Goal: Find specific page/section: Find specific page/section

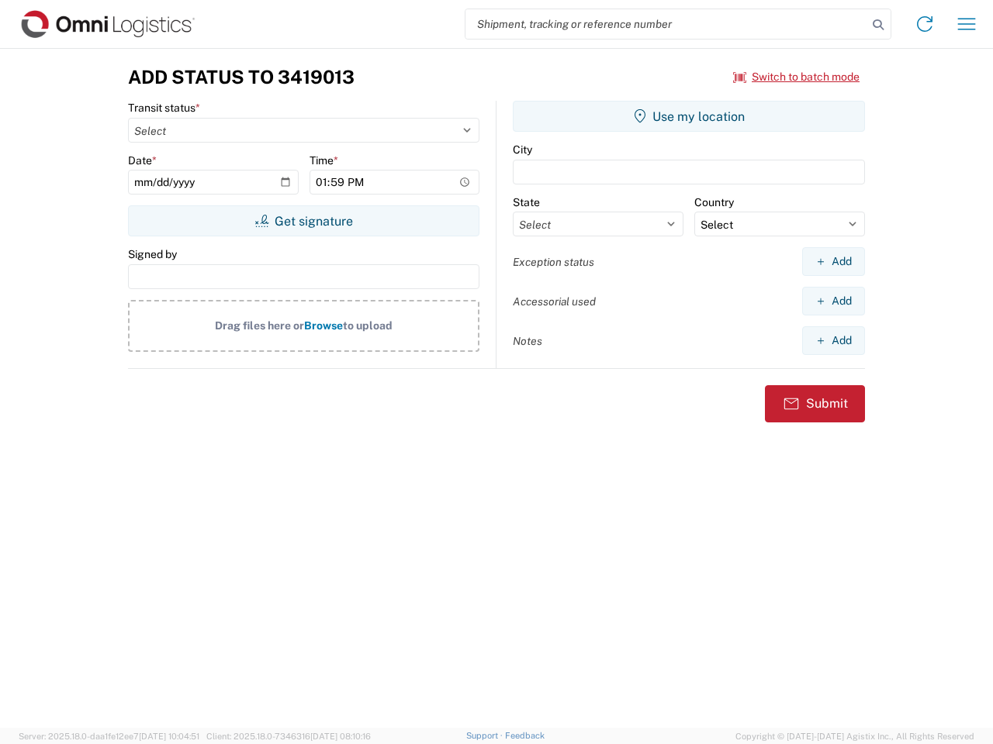
click at [666, 24] on input "search" at bounding box center [666, 23] width 402 height 29
click at [878, 25] on icon at bounding box center [878, 25] width 22 height 22
click at [924, 24] on icon at bounding box center [924, 24] width 25 height 25
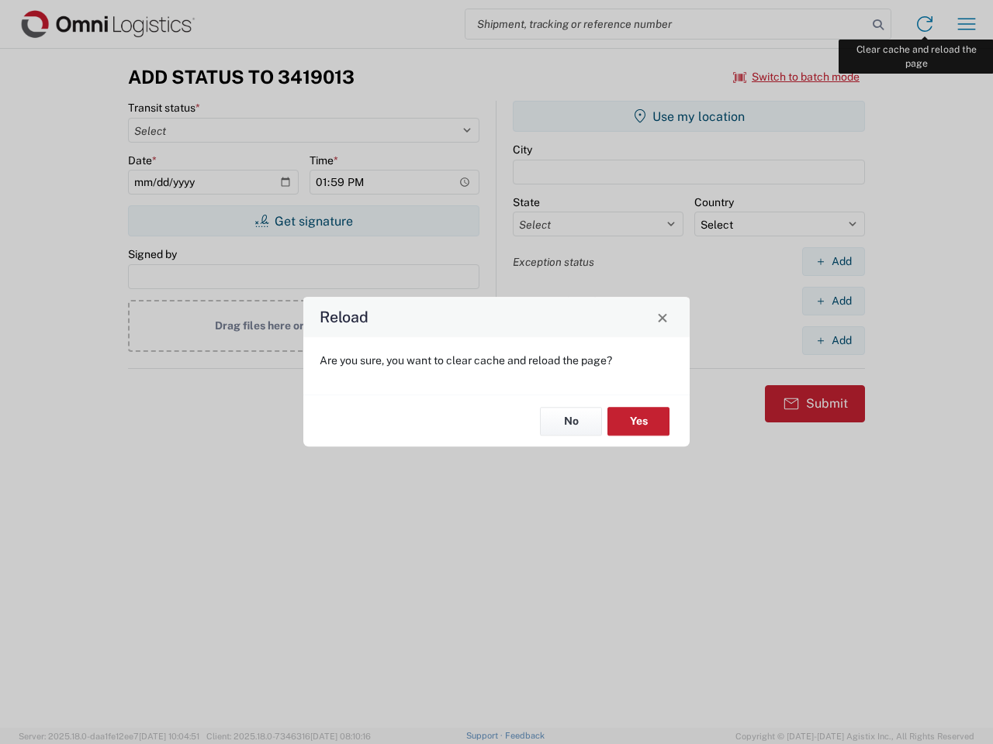
click at [966, 24] on div "Reload Are you sure, you want to clear cache and reload the page? No Yes" at bounding box center [496, 372] width 993 height 744
click at [796, 77] on div "Reload Are you sure, you want to clear cache and reload the page? No Yes" at bounding box center [496, 372] width 993 height 744
click at [303, 221] on div "Reload Are you sure, you want to clear cache and reload the page? No Yes" at bounding box center [496, 372] width 993 height 744
click at [689, 116] on div "Reload Are you sure, you want to clear cache and reload the page? No Yes" at bounding box center [496, 372] width 993 height 744
click at [833, 261] on div "Reload Are you sure, you want to clear cache and reload the page? No Yes" at bounding box center [496, 372] width 993 height 744
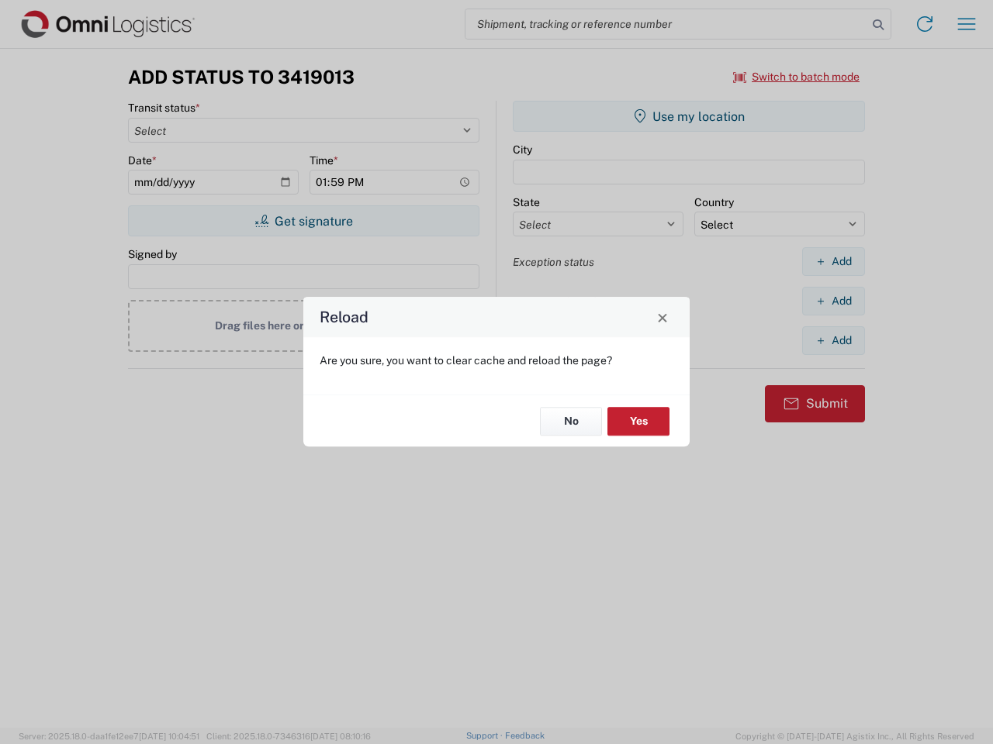
click at [833, 301] on div "Reload Are you sure, you want to clear cache and reload the page? No Yes" at bounding box center [496, 372] width 993 height 744
click at [833, 340] on div "Reload Are you sure, you want to clear cache and reload the page? No Yes" at bounding box center [496, 372] width 993 height 744
